Goal: Check status: Check status

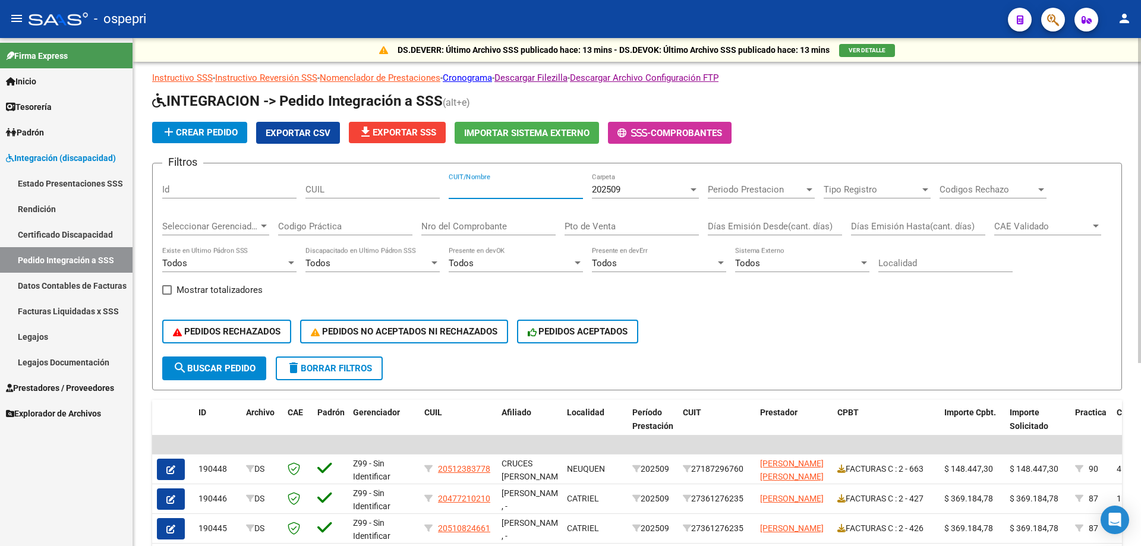
click at [502, 190] on input "CUIT/Nombre" at bounding box center [516, 189] width 134 height 11
paste input "N"
type input "N"
type input "BIGN"
click at [493, 226] on input "Nro del Comprobante" at bounding box center [488, 226] width 134 height 11
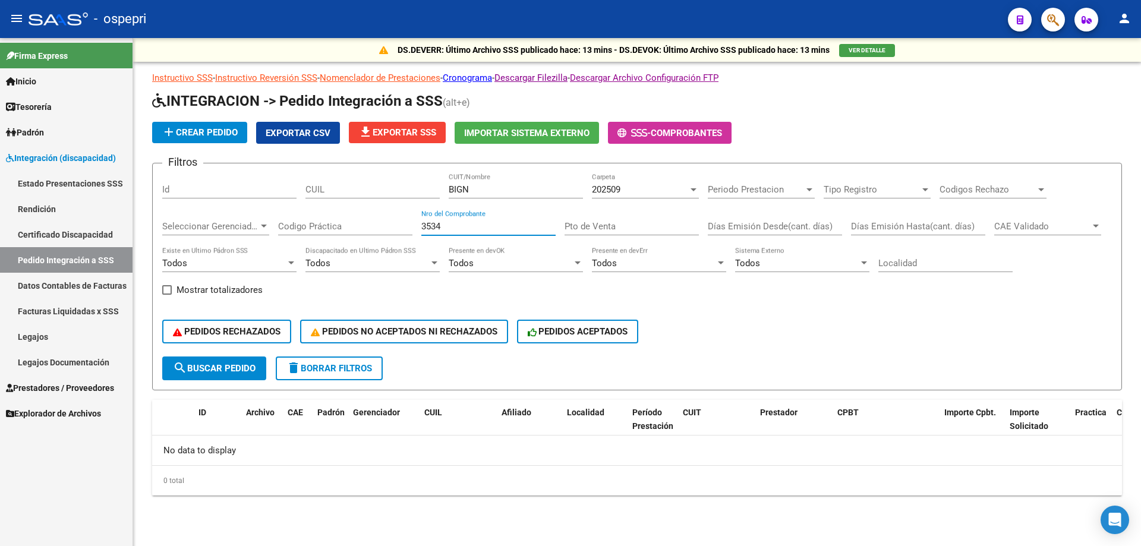
type input "3534"
drag, startPoint x: 499, startPoint y: 186, endPoint x: 228, endPoint y: 186, distance: 271.0
click at [228, 186] on div "Filtros Id CUIL BIGN CUIT/Nombre 202509 Carpeta Periodo Prestacion Periodo Pres…" at bounding box center [637, 265] width 950 height 184
paste input "ERT [PERSON_NAME]"
type input "BIGNERT [PERSON_NAME]"
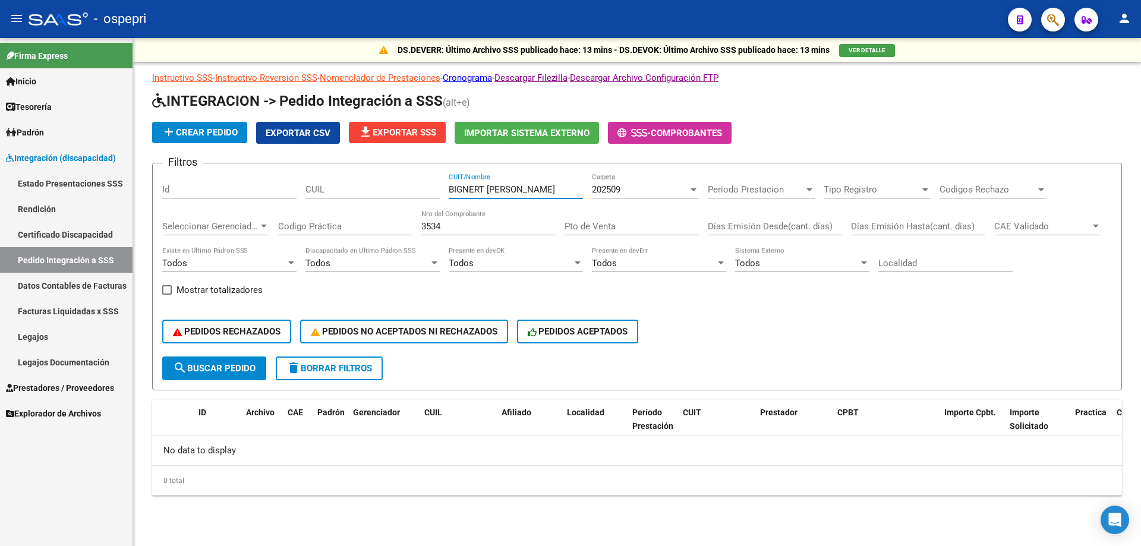
click at [647, 184] on div "202509" at bounding box center [640, 189] width 96 height 11
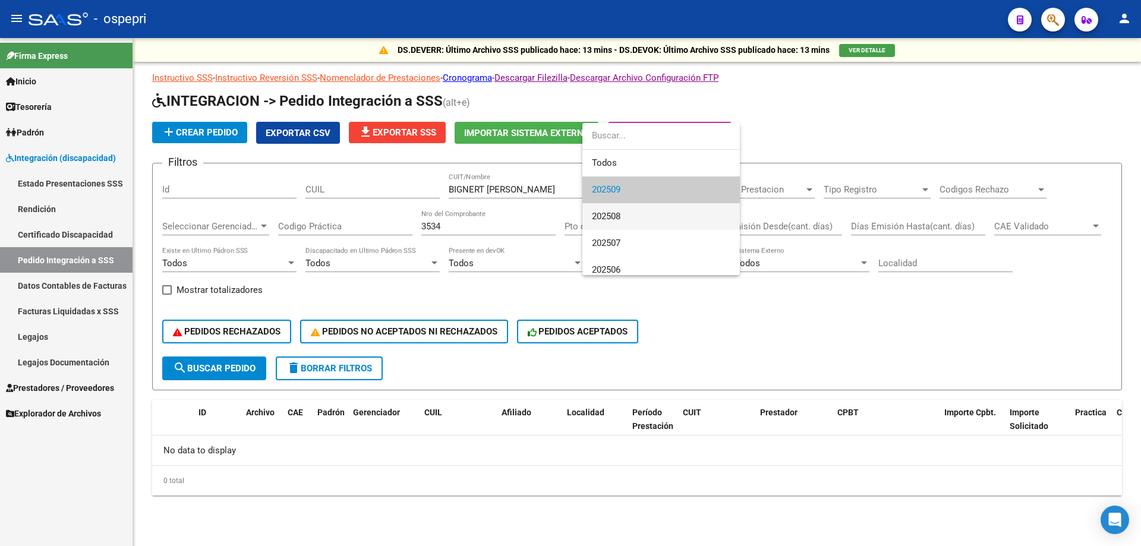
click at [623, 211] on span "202508" at bounding box center [661, 216] width 138 height 27
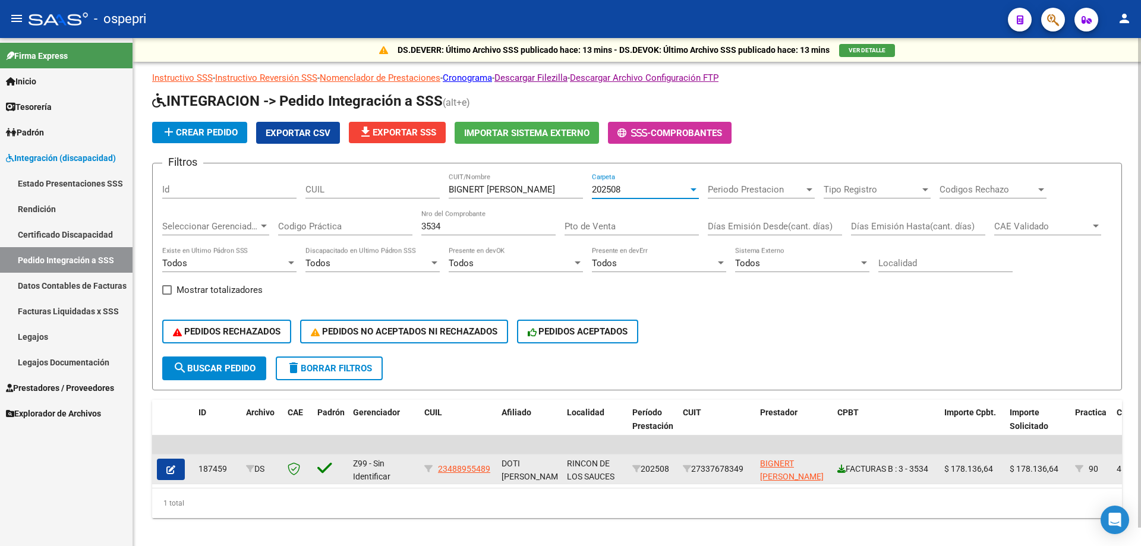
click at [840, 470] on icon at bounding box center [841, 469] width 8 height 8
